Goal: Find specific page/section: Find specific page/section

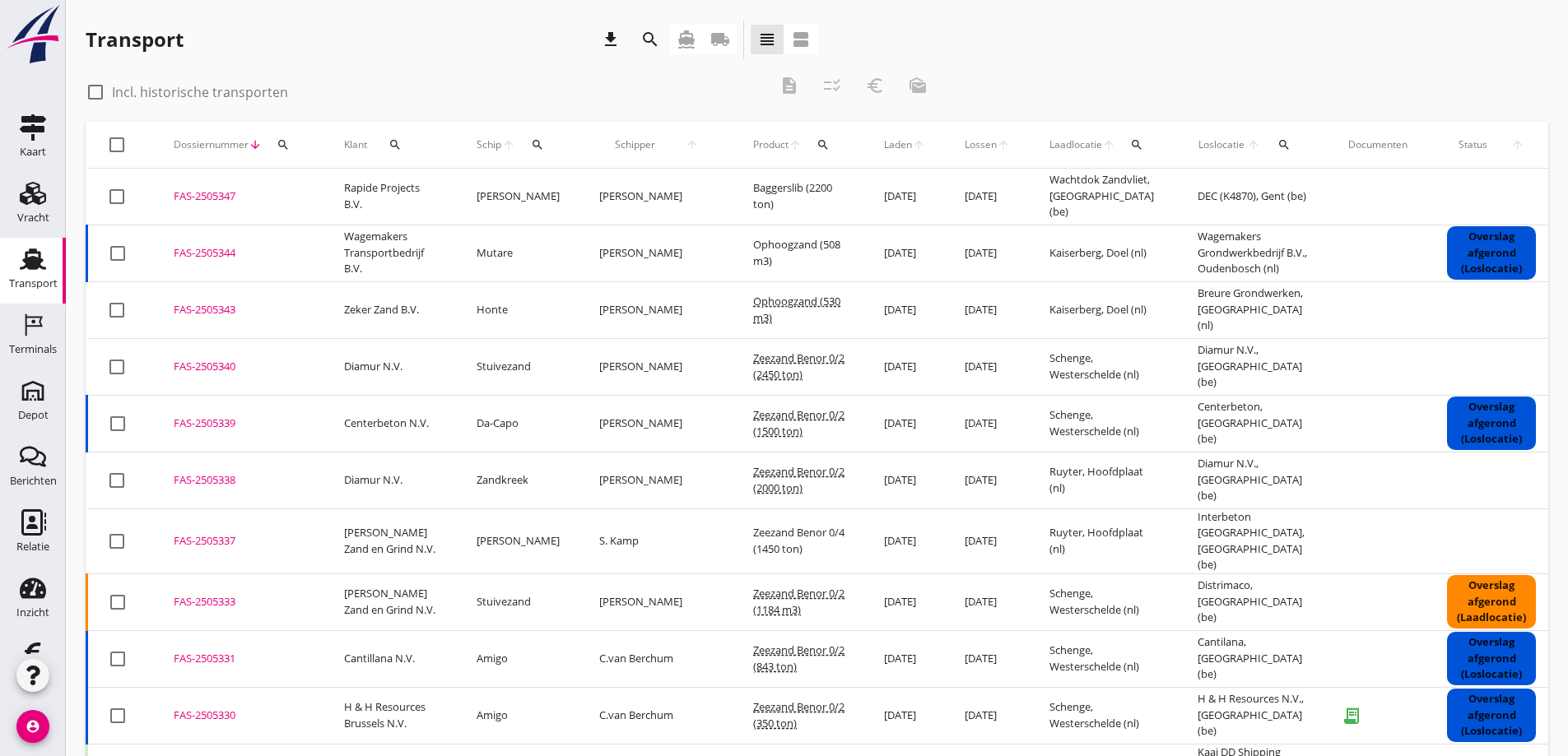
click at [26, 263] on use at bounding box center [32, 259] width 26 height 22
click at [722, 33] on icon "local_shipping" at bounding box center [720, 39] width 20 height 20
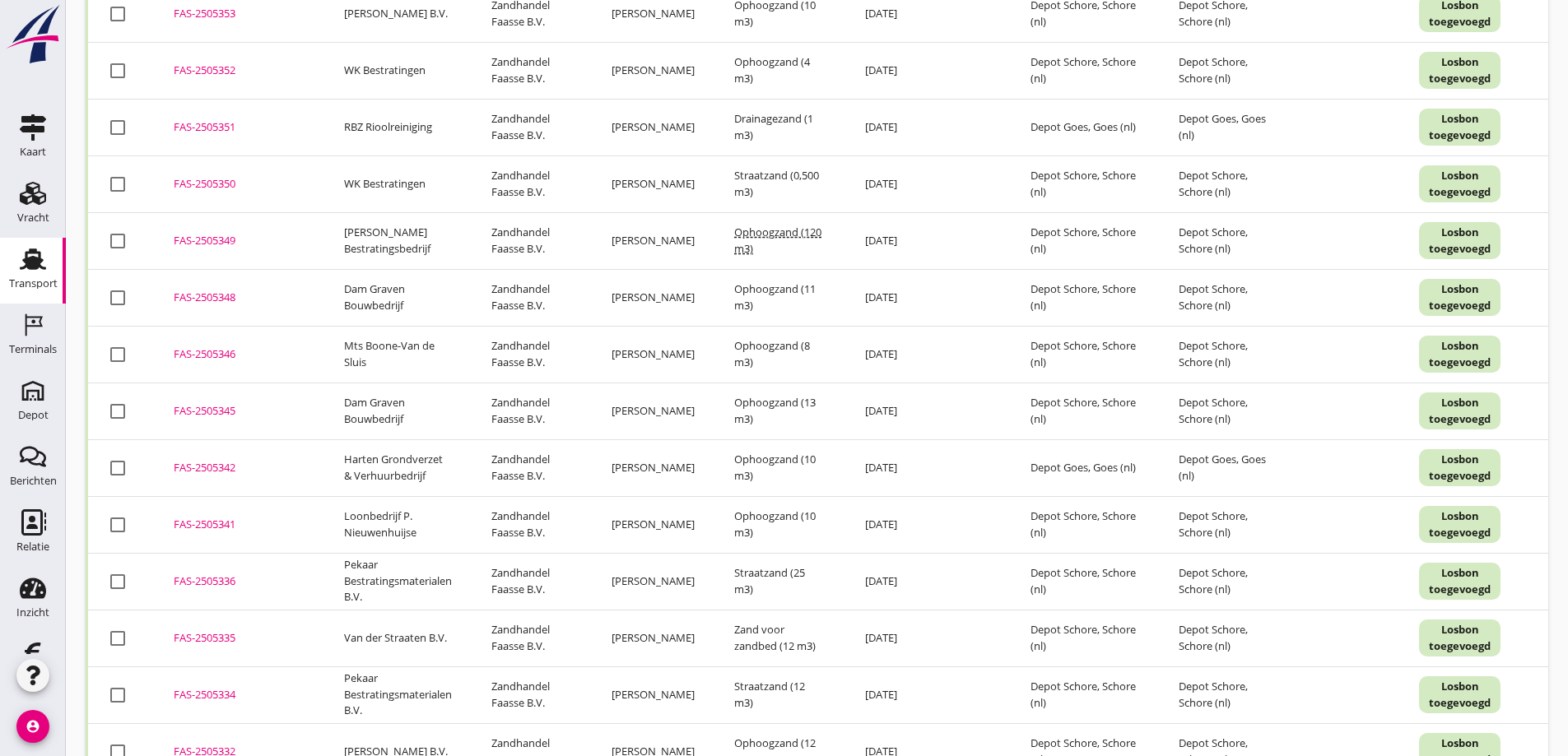
scroll to position [412, 0]
click at [25, 515] on icon "Relatie" at bounding box center [32, 523] width 26 height 26
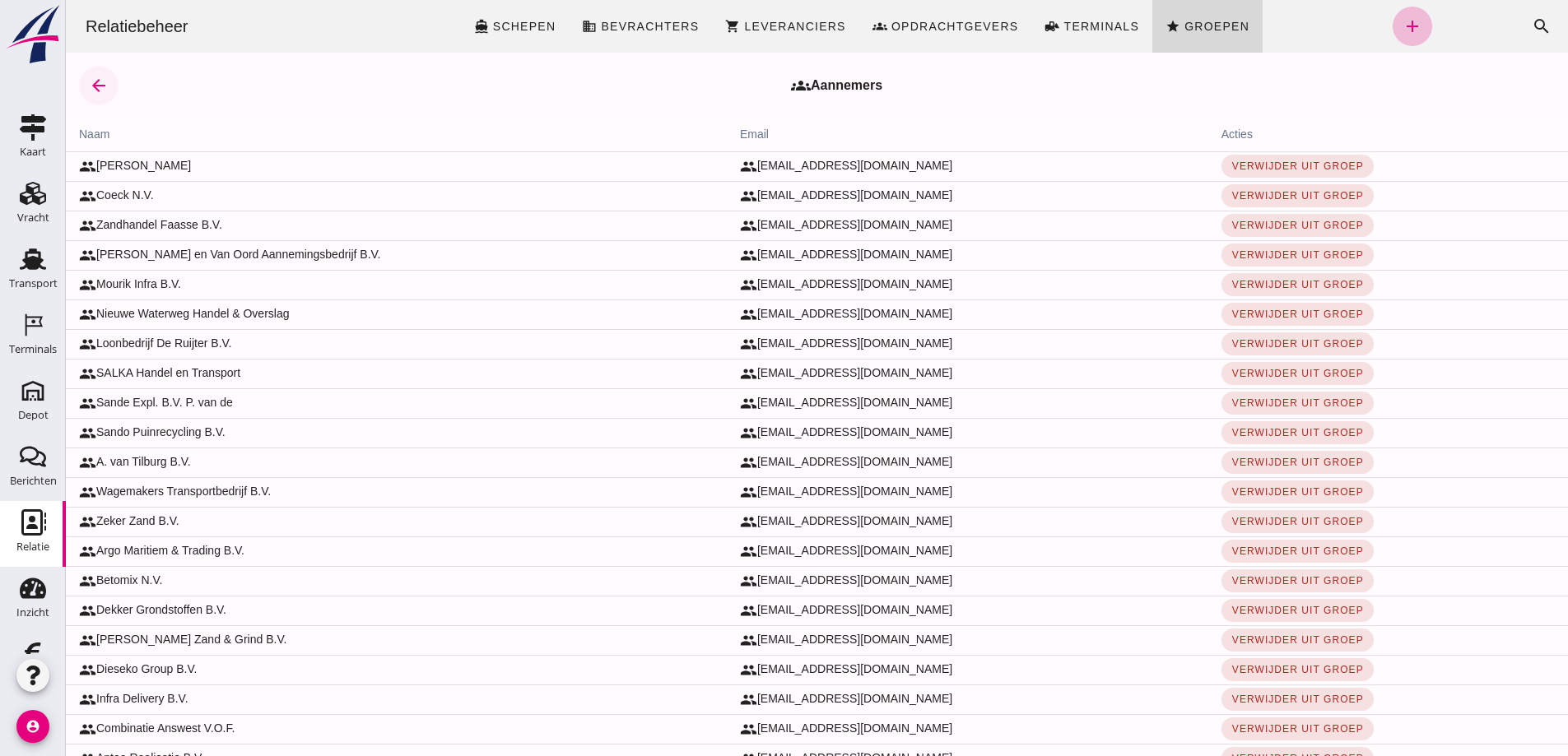
click at [96, 84] on icon "arrow_back" at bounding box center [99, 85] width 20 height 20
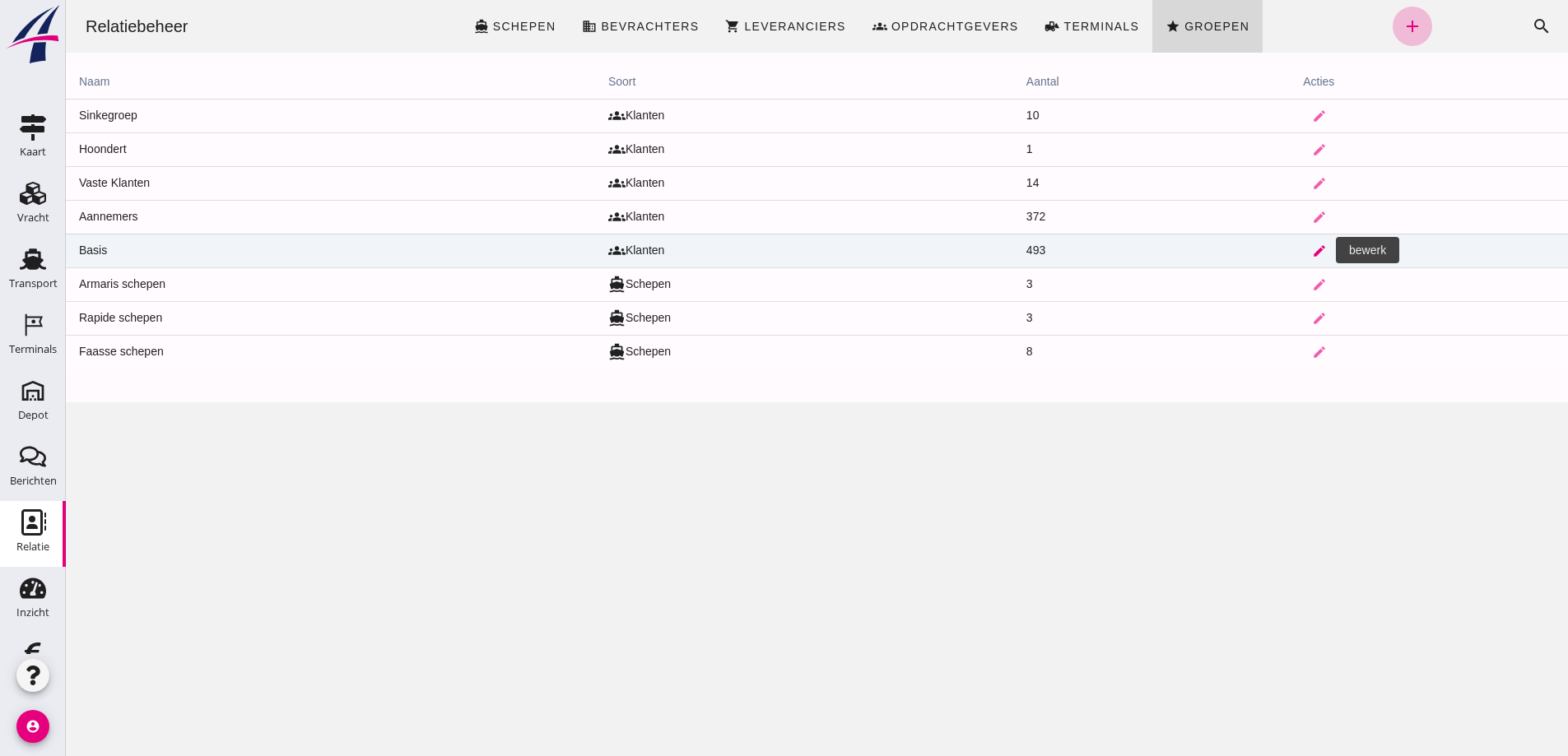
click at [1312, 248] on icon "edit" at bounding box center [1319, 250] width 15 height 15
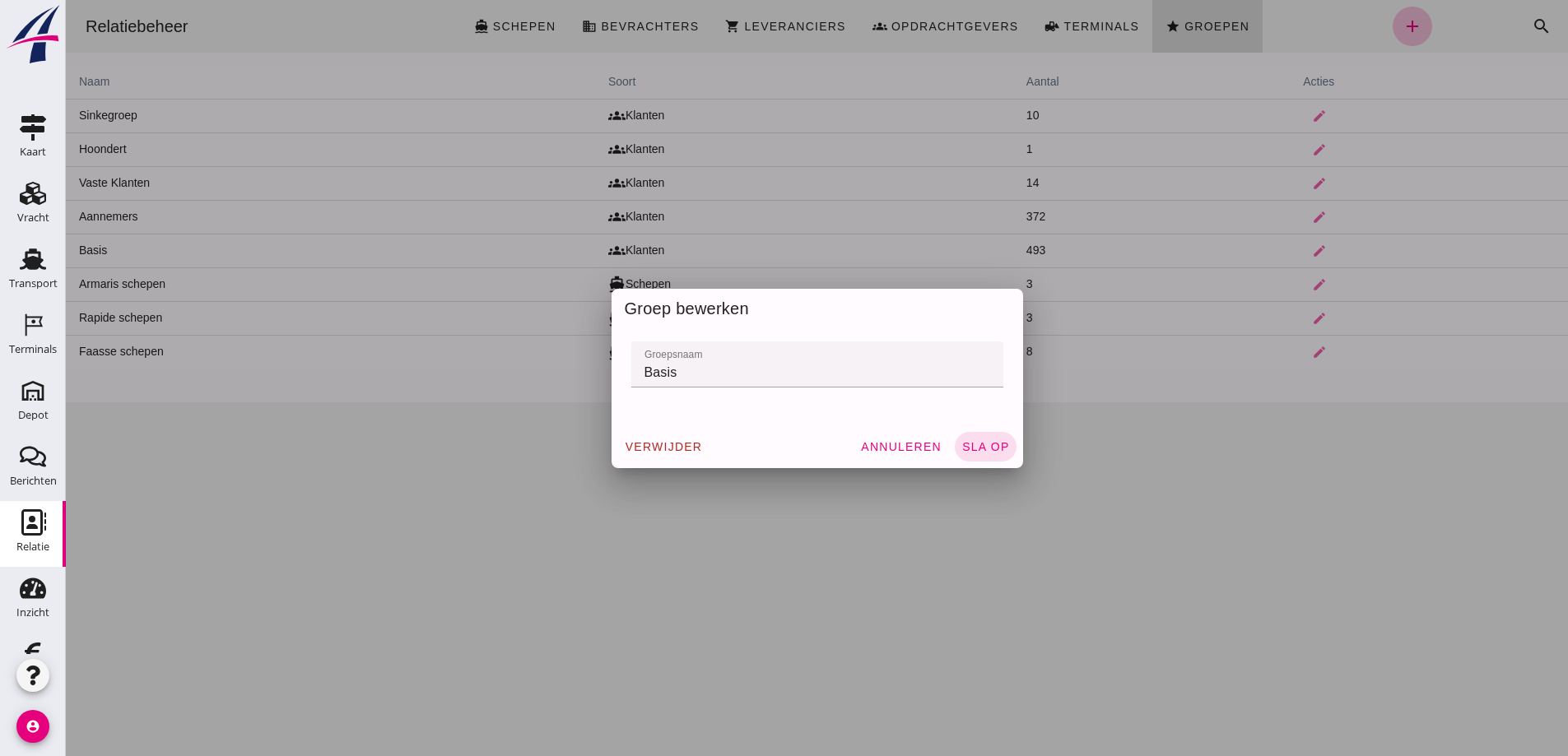
click at [959, 474] on div at bounding box center [817, 378] width 1502 height 756
click at [904, 443] on span "Annuleren" at bounding box center [900, 446] width 81 height 13
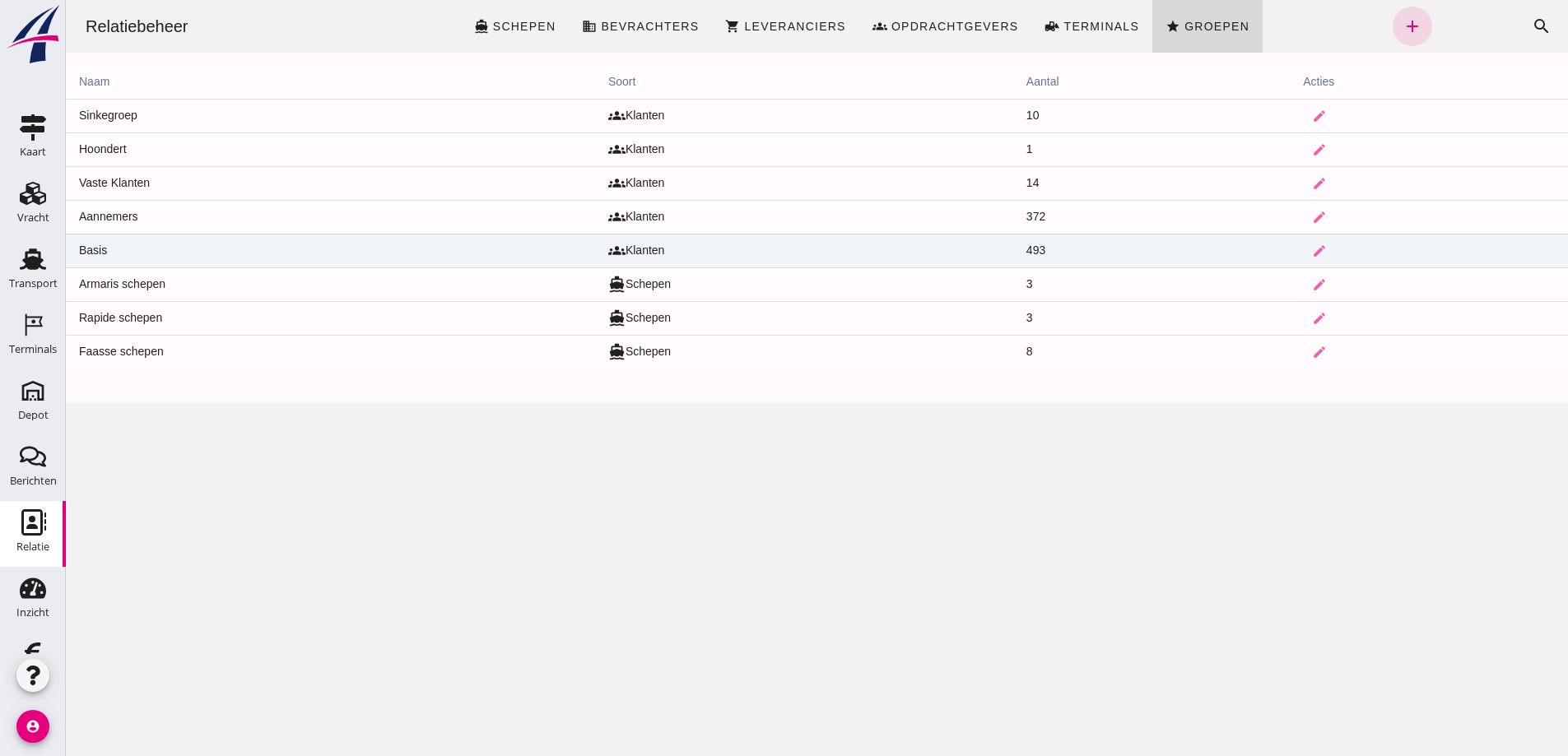
click at [139, 240] on td "Basis" at bounding box center [330, 250] width 530 height 33
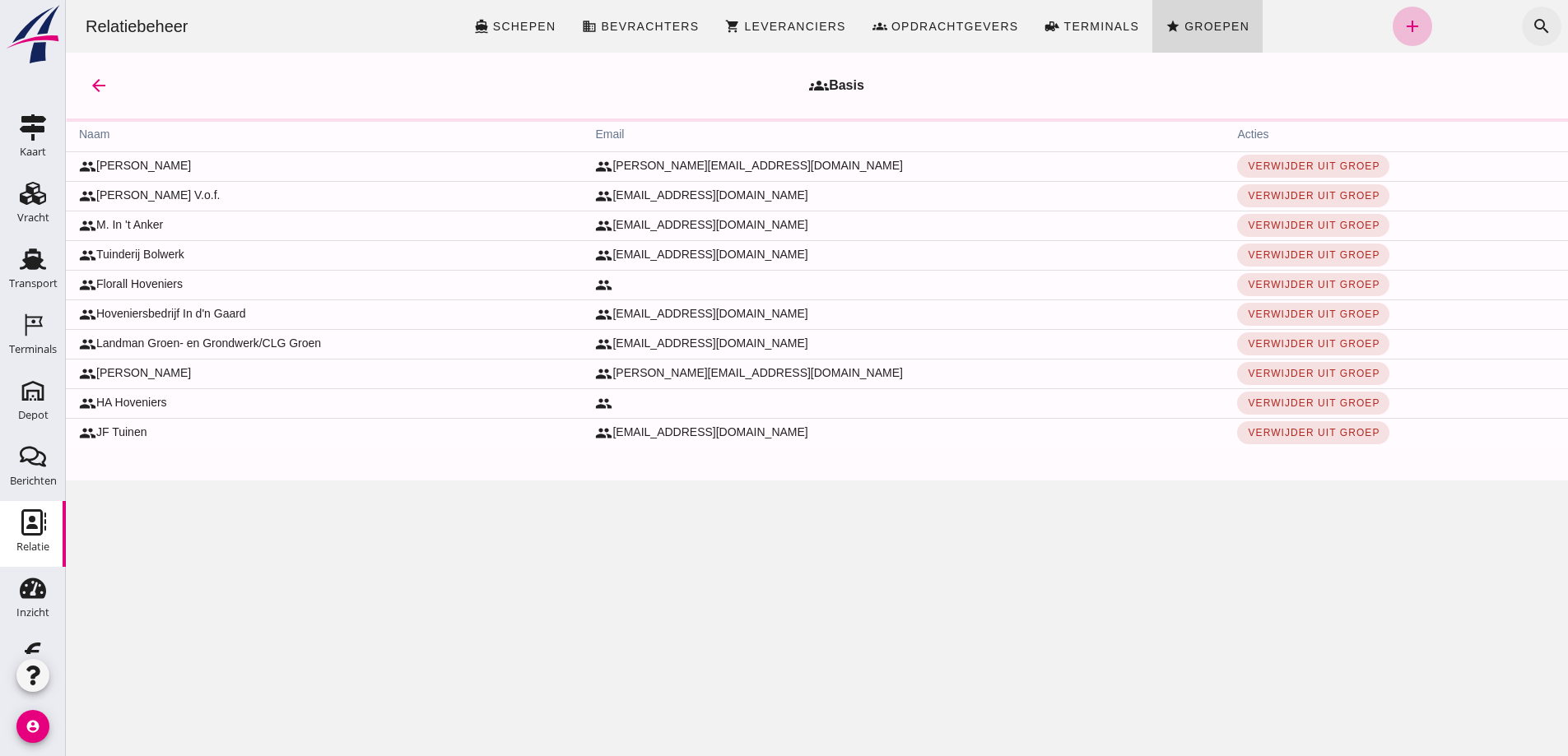
click at [1532, 25] on icon "search" at bounding box center [1542, 26] width 20 height 20
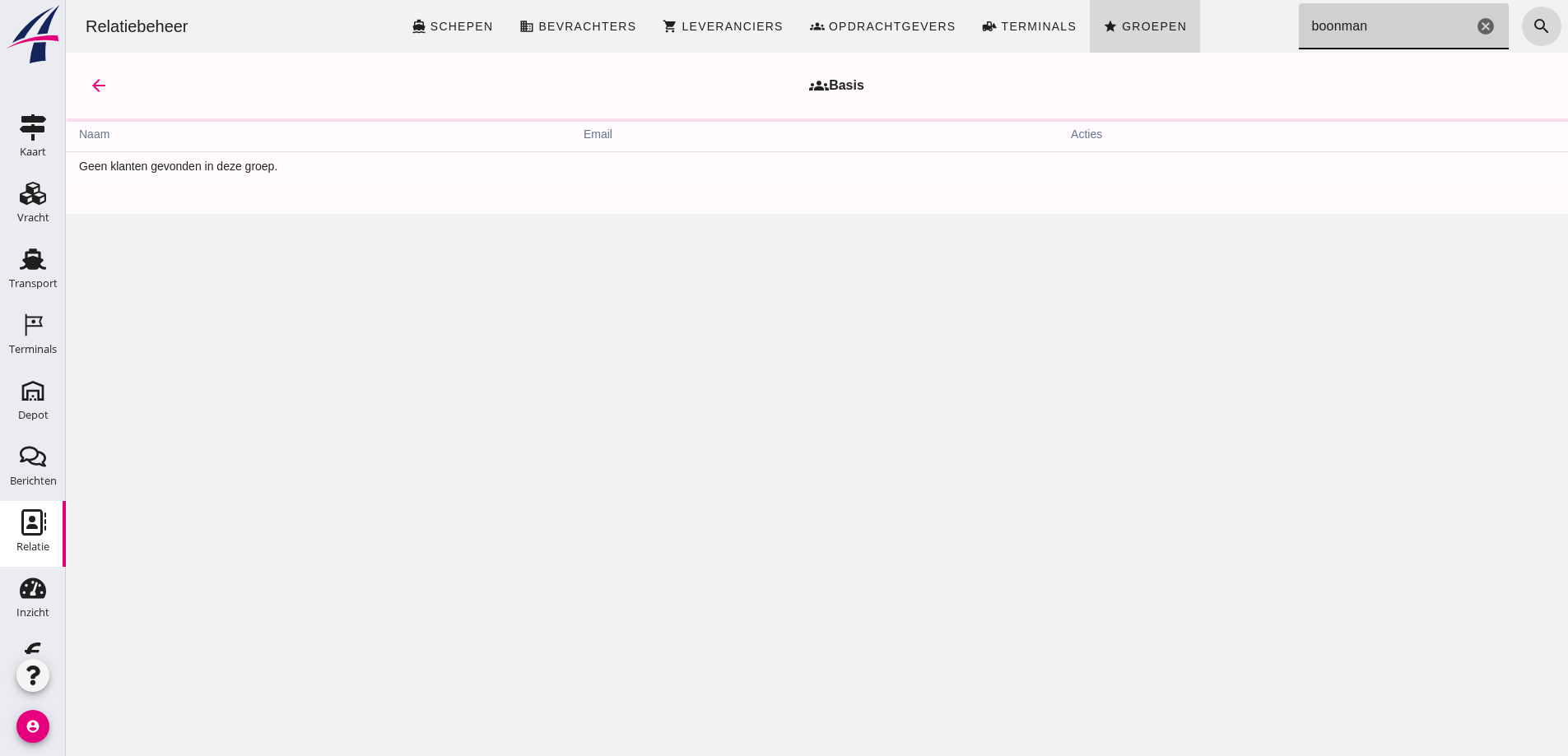
click at [1357, 26] on input "boonman" at bounding box center [1386, 25] width 175 height 46
click at [1359, 26] on input "boonman" at bounding box center [1386, 25] width 175 height 46
click at [1298, 25] on input "boonman waarde" at bounding box center [1386, 25] width 175 height 46
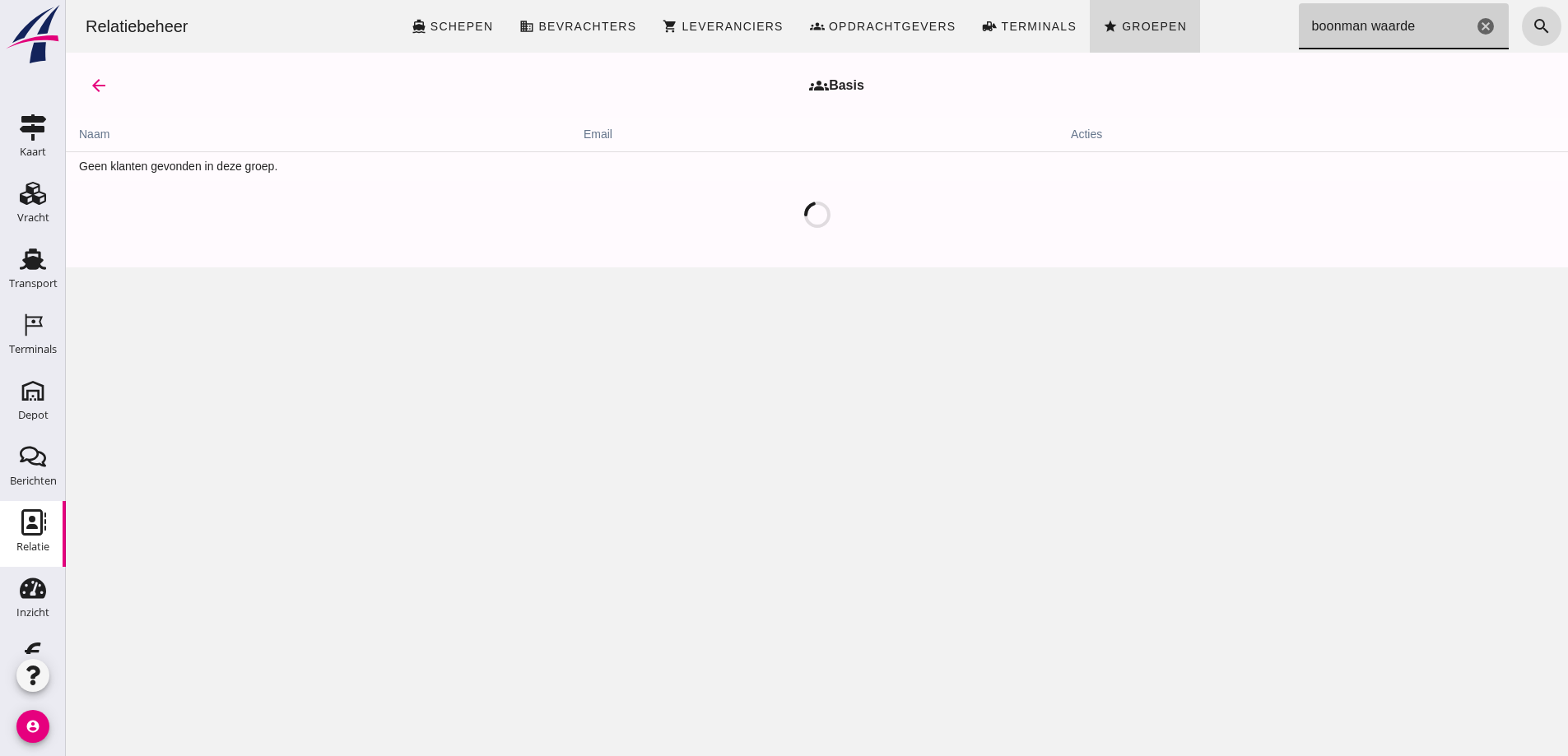
click at [1298, 28] on input "boonman waarde" at bounding box center [1386, 25] width 175 height 46
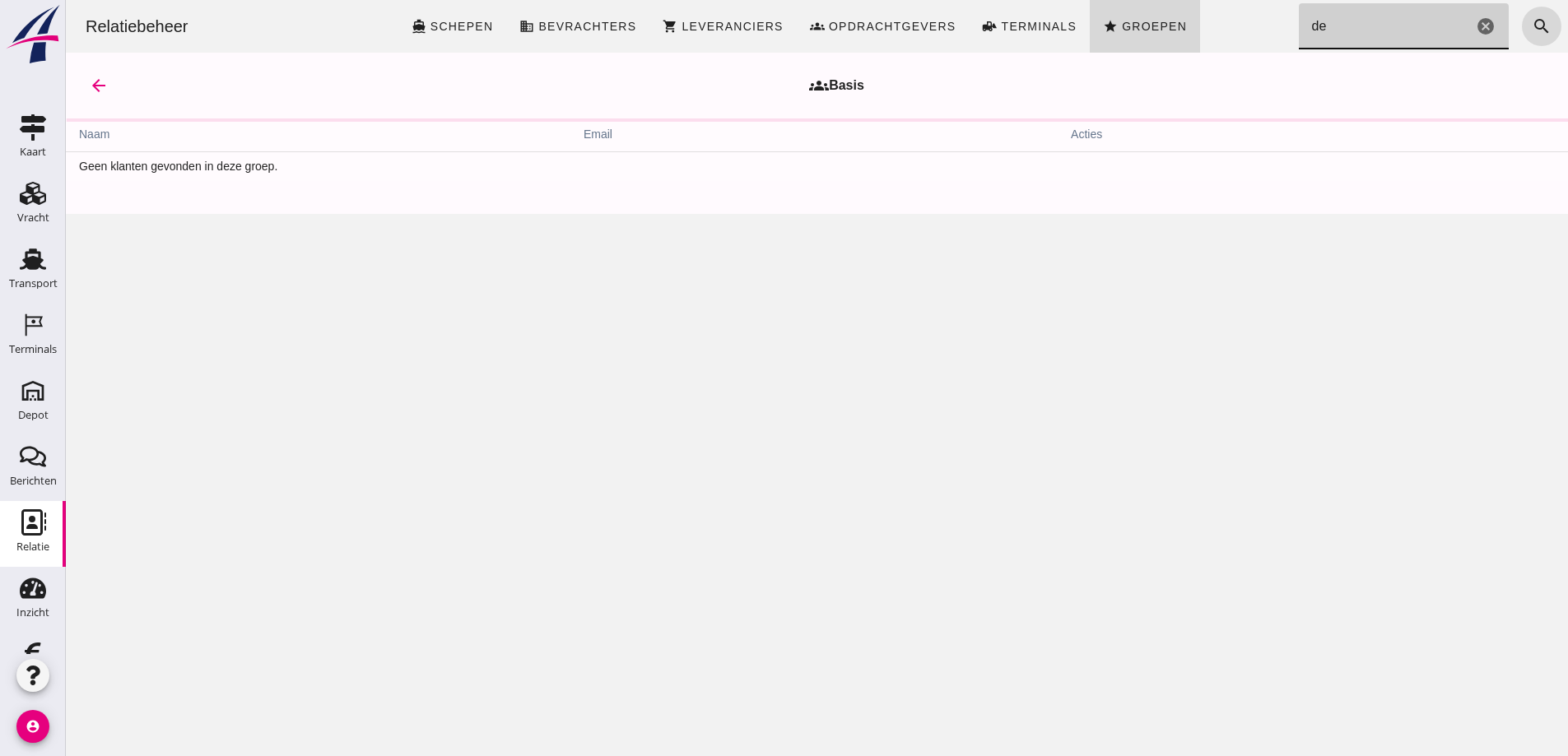
type input "e"
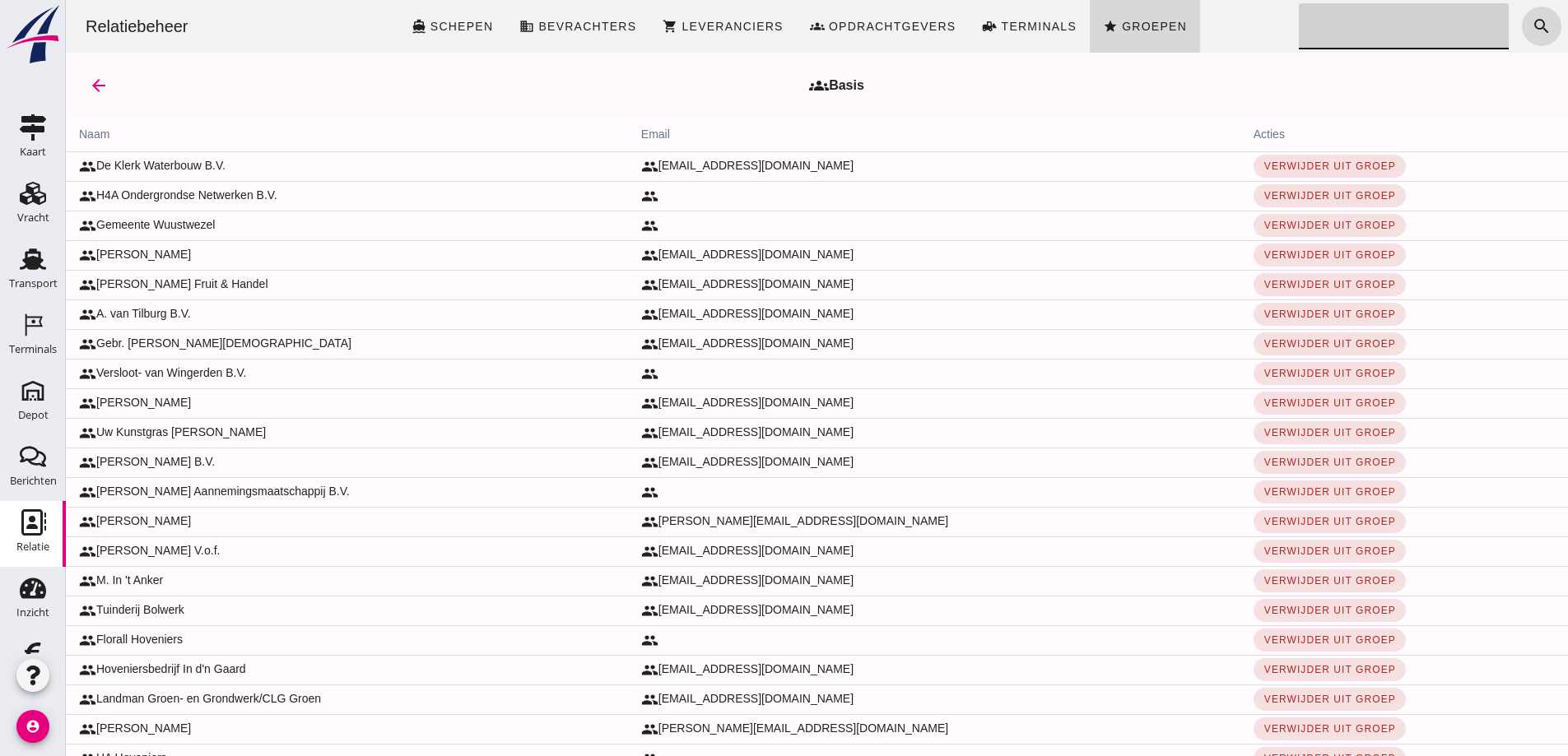
click at [1298, 24] on input "Zoeken..." at bounding box center [1398, 25] width 201 height 46
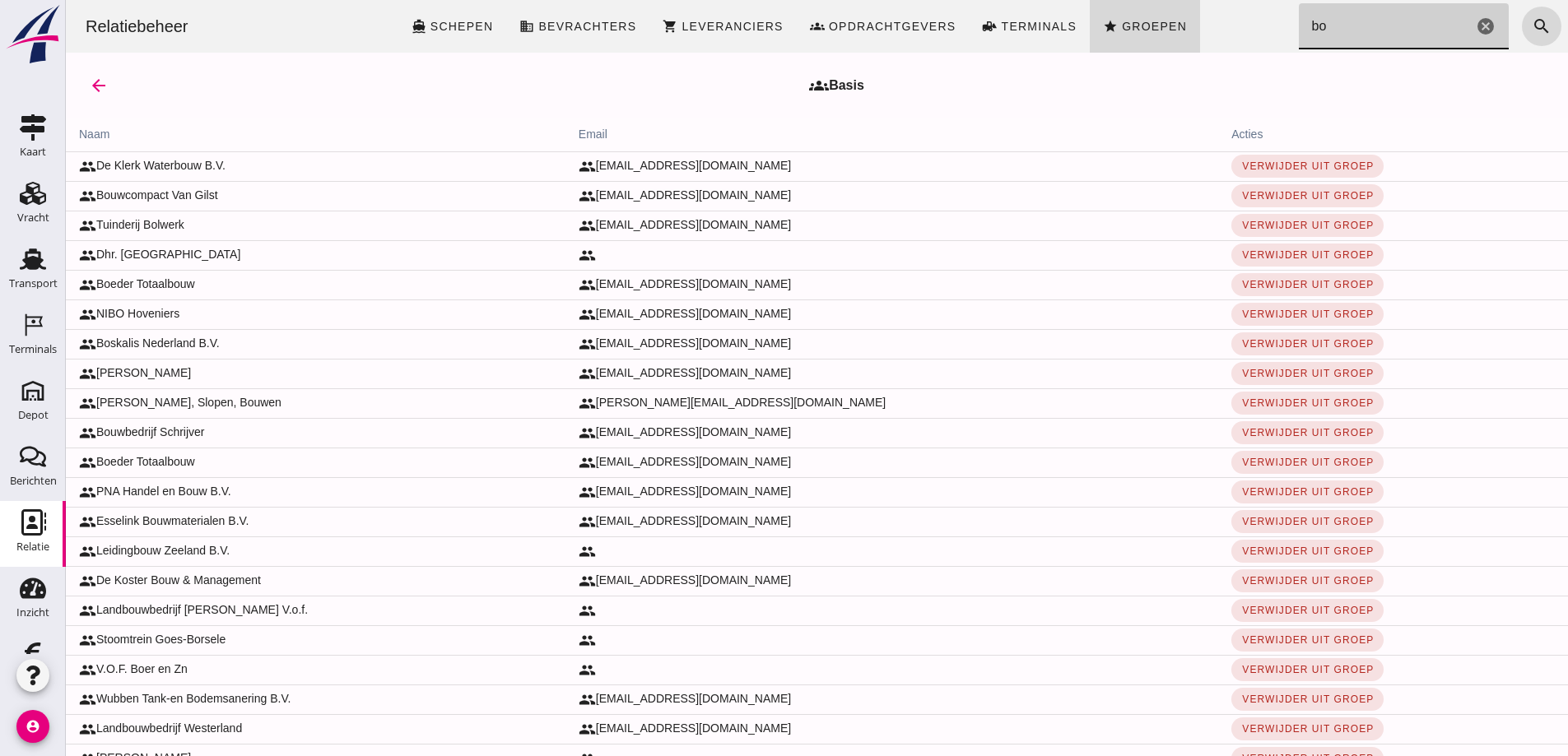
type input "bo"
